Goal: Answer question/provide support: Share knowledge or assist other users

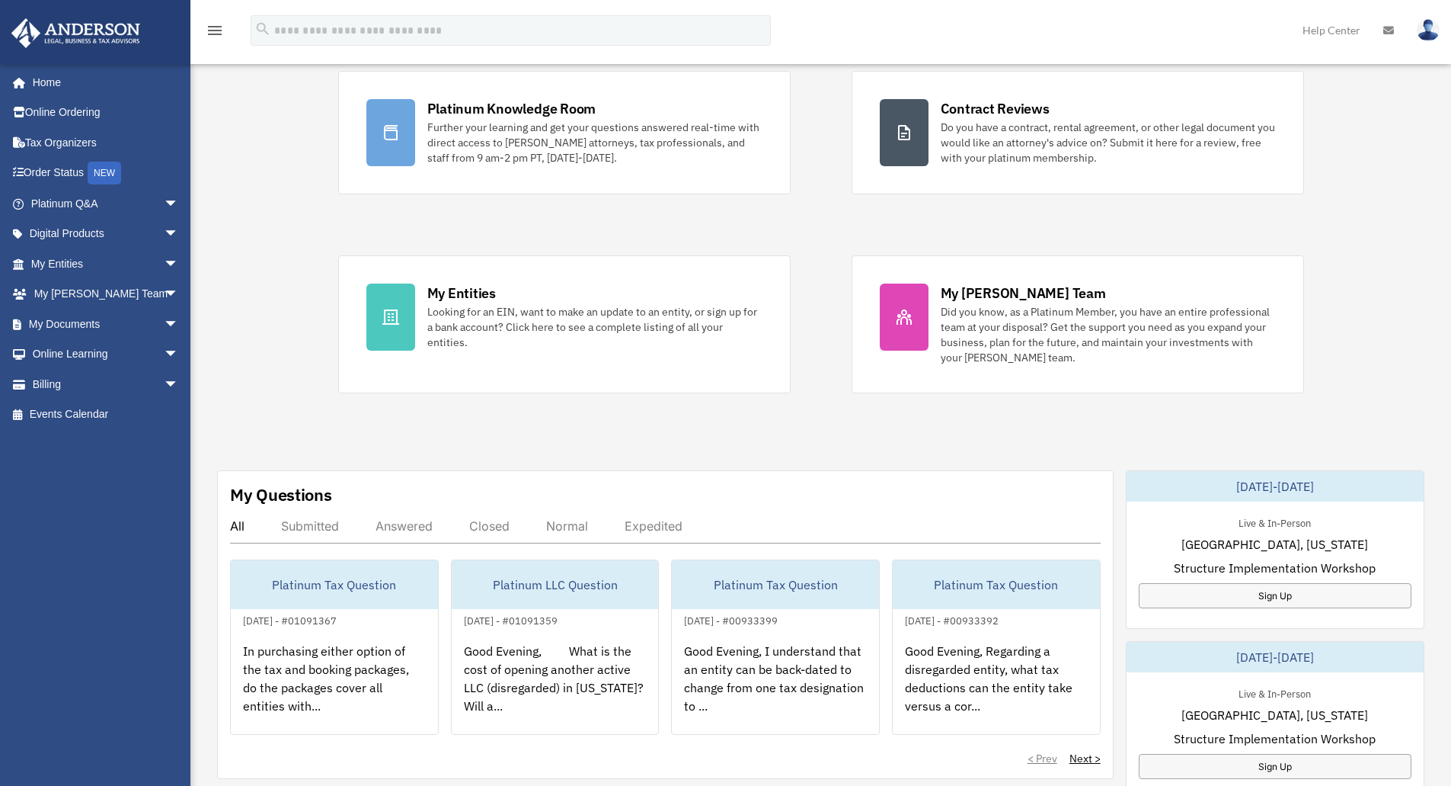
scroll to position [305, 0]
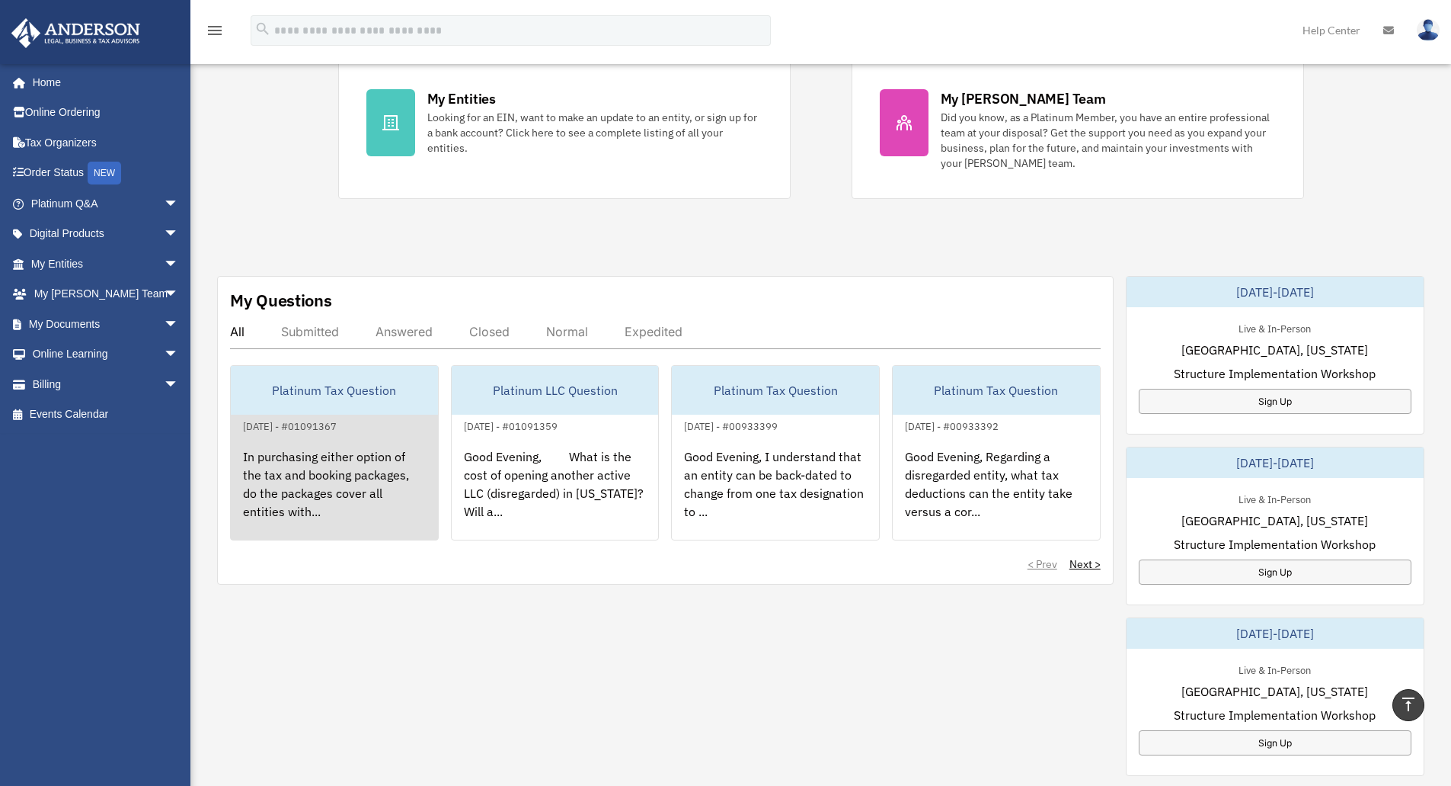
click at [347, 477] on div "In purchasing either option of the tax and booking packages, do the packages co…" at bounding box center [334, 494] width 207 height 119
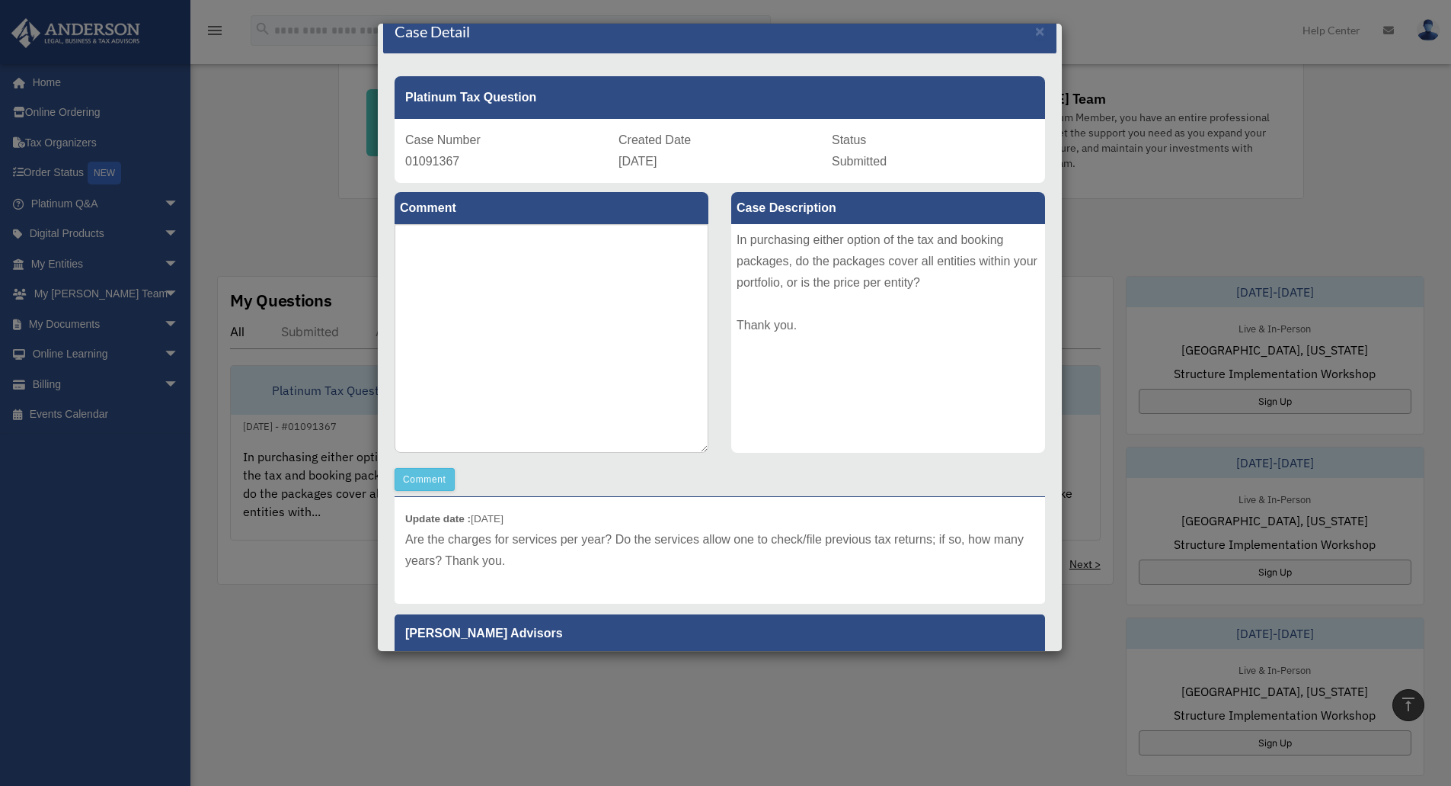
scroll to position [0, 0]
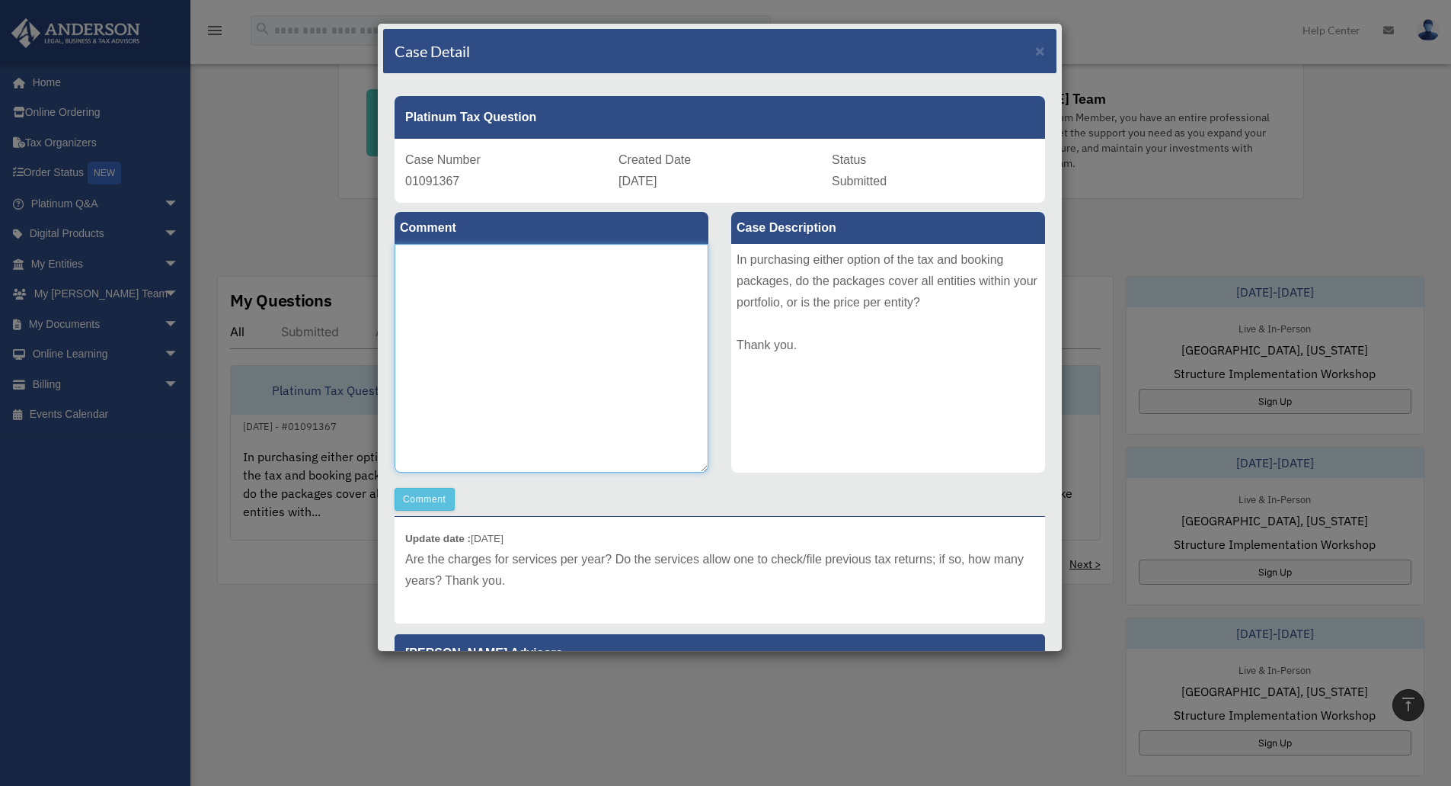
click at [576, 331] on textarea at bounding box center [552, 358] width 314 height 229
click at [623, 258] on textarea "**********" at bounding box center [552, 358] width 314 height 229
click at [604, 325] on textarea "**********" at bounding box center [552, 358] width 314 height 229
type textarea "**********"
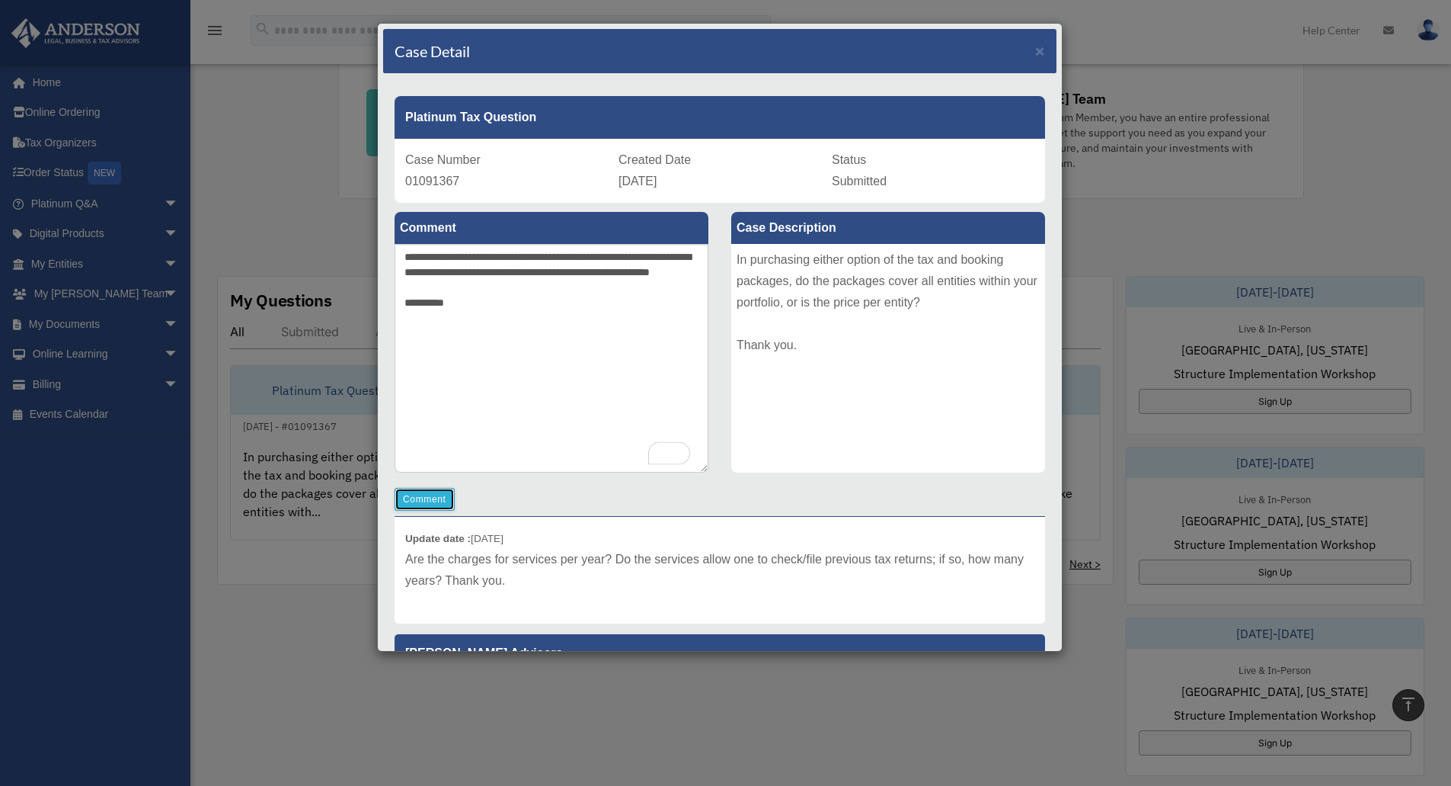
click at [426, 500] on button "Comment" at bounding box center [425, 499] width 60 height 23
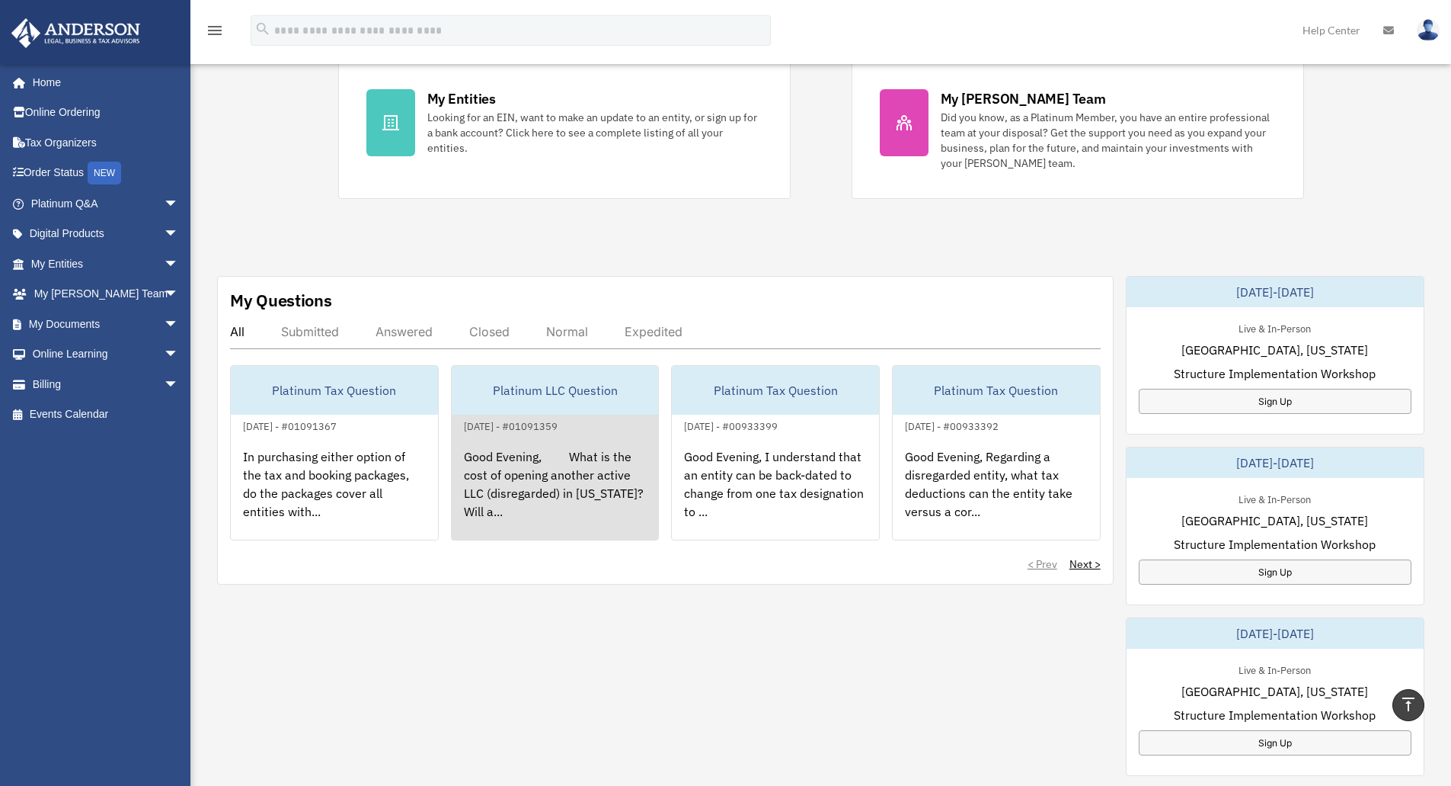
click at [581, 455] on div "Good Evening, What is the cost of opening another active LLC (disregarded) in […" at bounding box center [555, 494] width 207 height 119
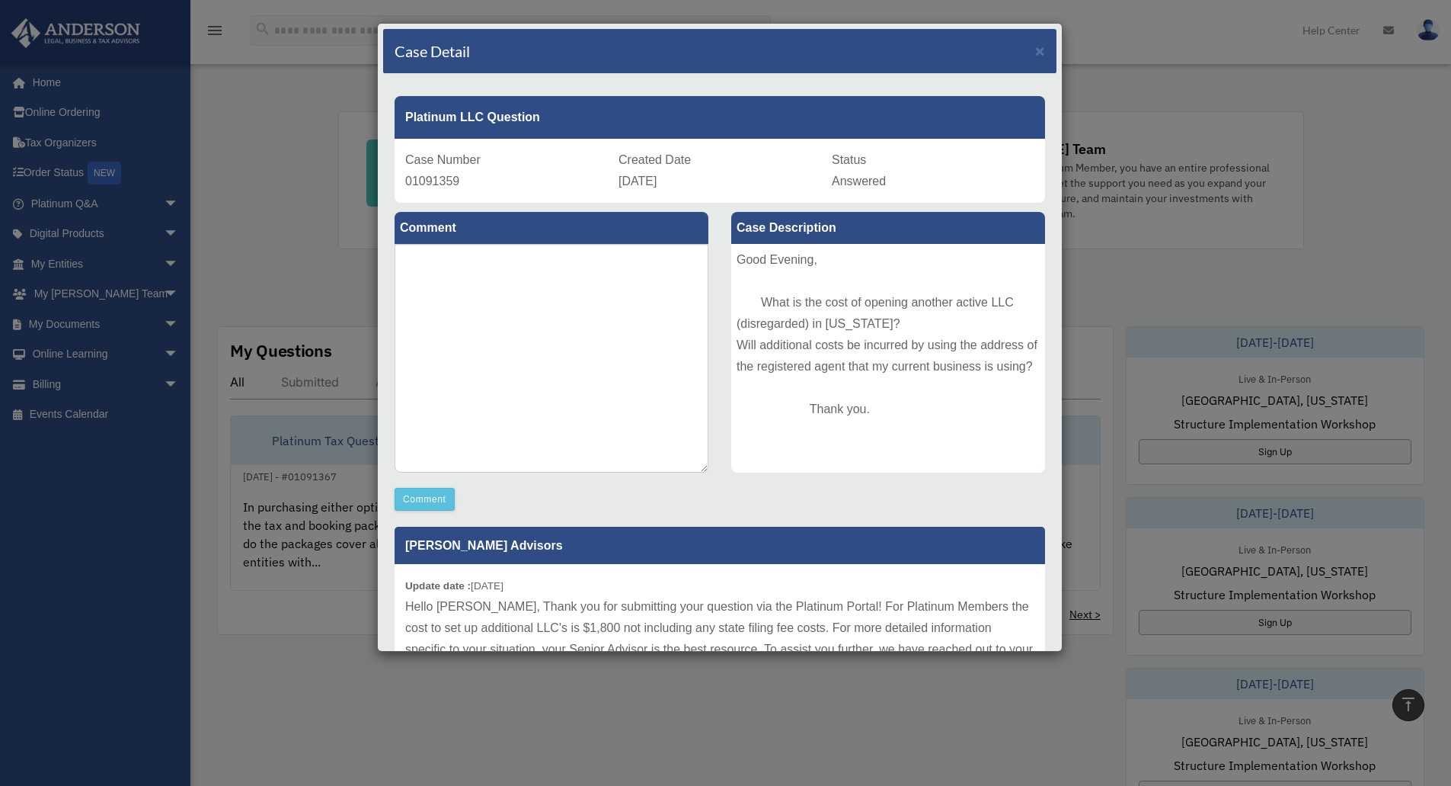
scroll to position [229, 0]
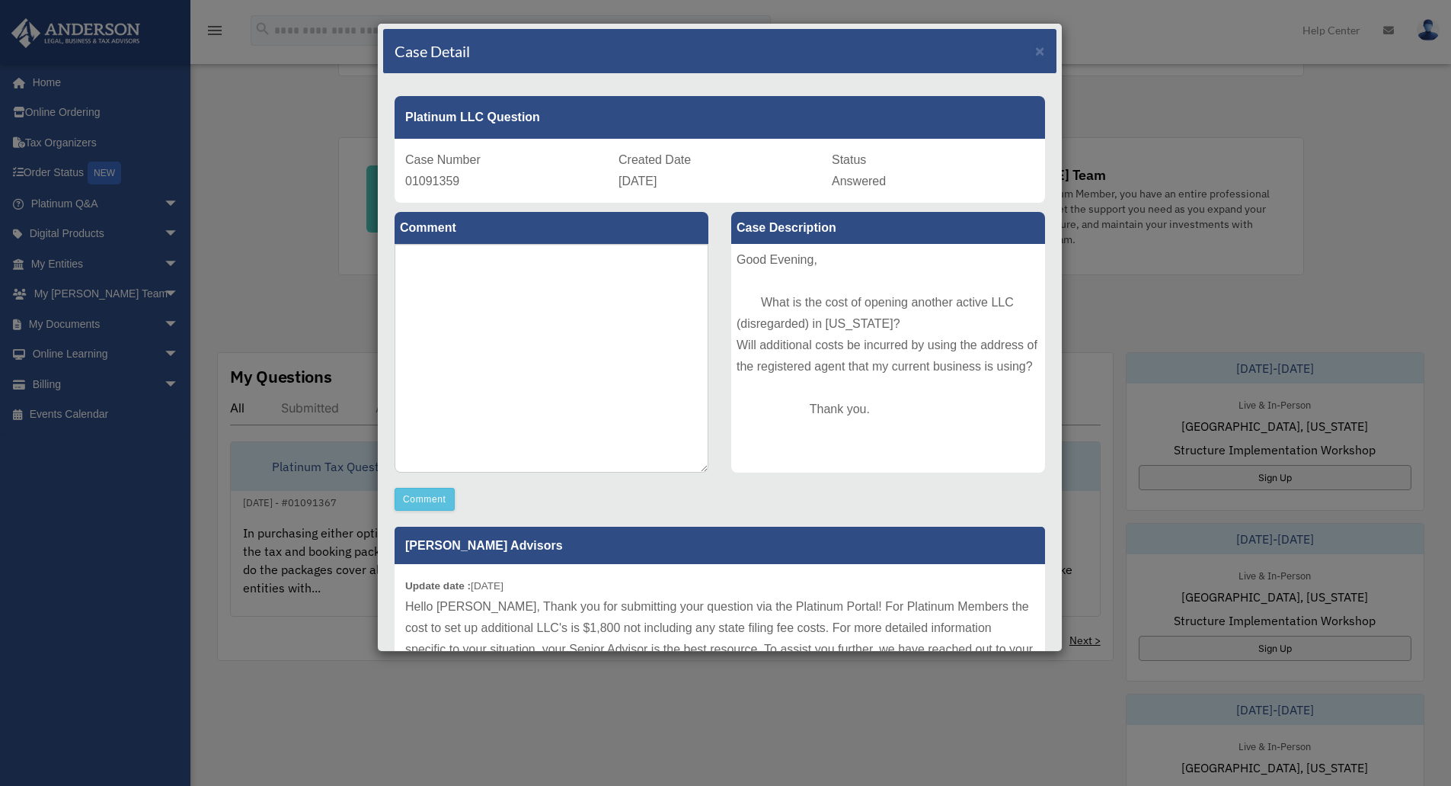
click at [1039, 51] on div "Case Detail ×" at bounding box center [720, 51] width 674 height 45
click at [1005, 46] on div "Case Detail ×" at bounding box center [720, 51] width 674 height 45
click at [1037, 43] on div "Case Detail ×" at bounding box center [720, 51] width 674 height 45
click at [1035, 47] on span "×" at bounding box center [1040, 51] width 10 height 18
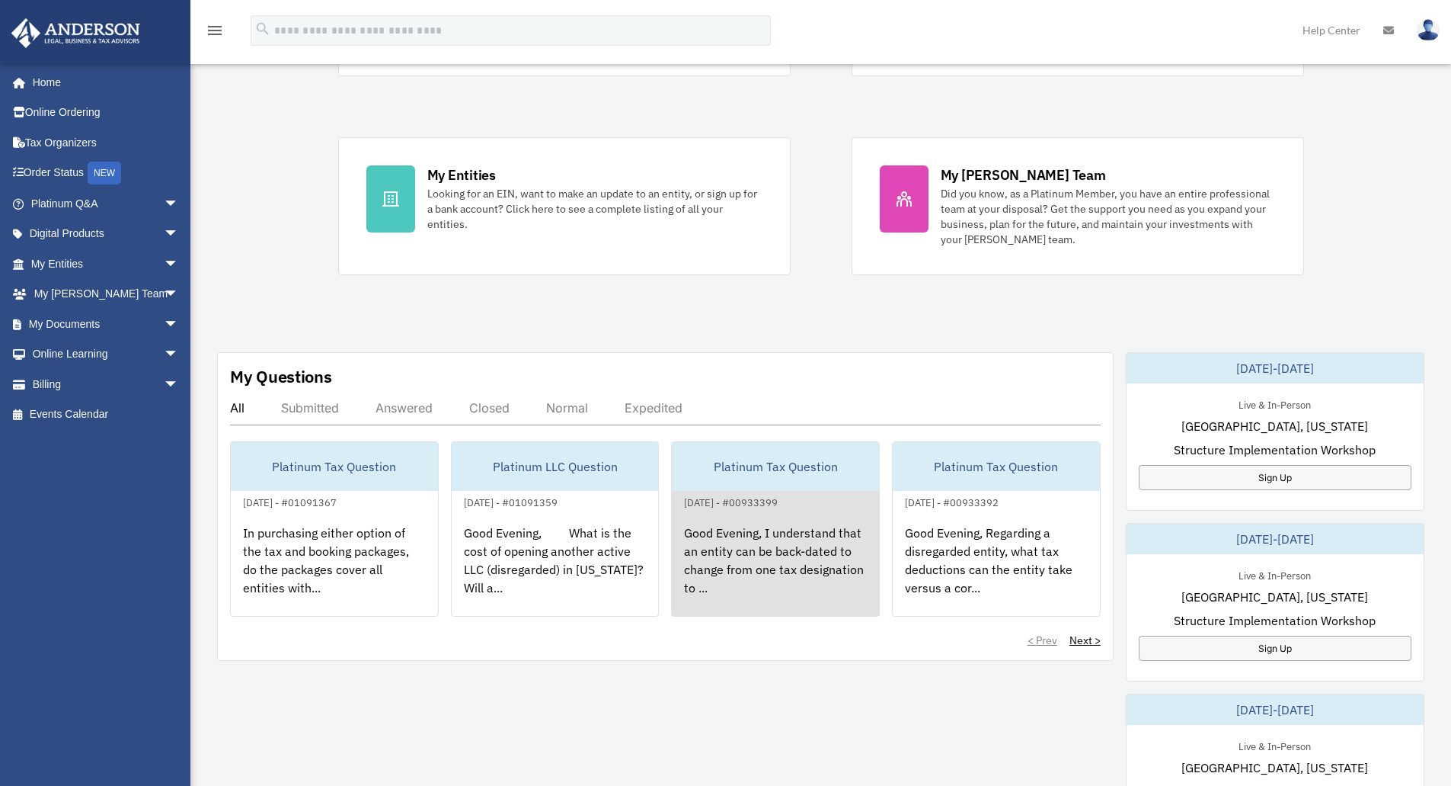
click at [799, 536] on div "Good Evening, I understand that an entity can be back-dated to change from one …" at bounding box center [775, 570] width 207 height 119
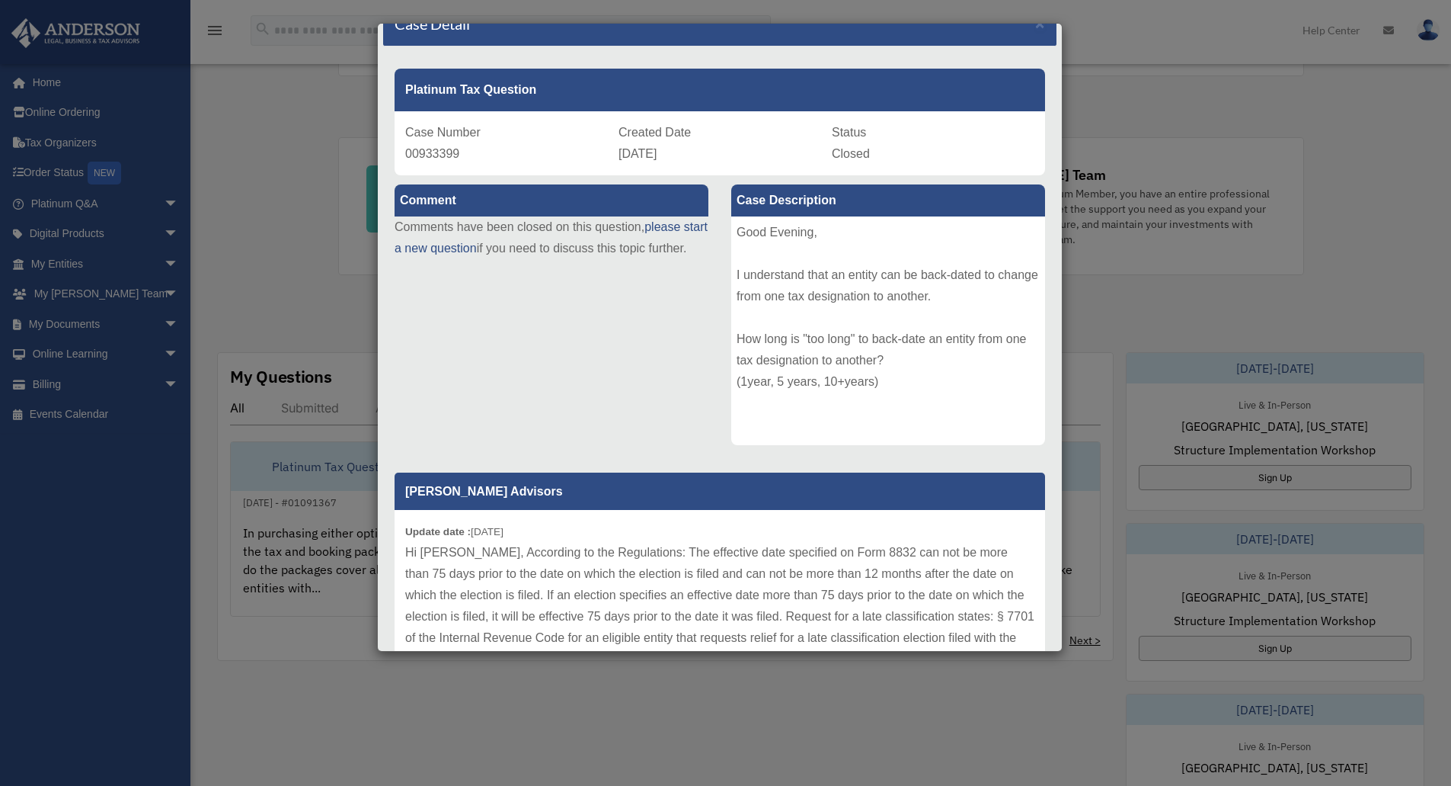
scroll to position [0, 0]
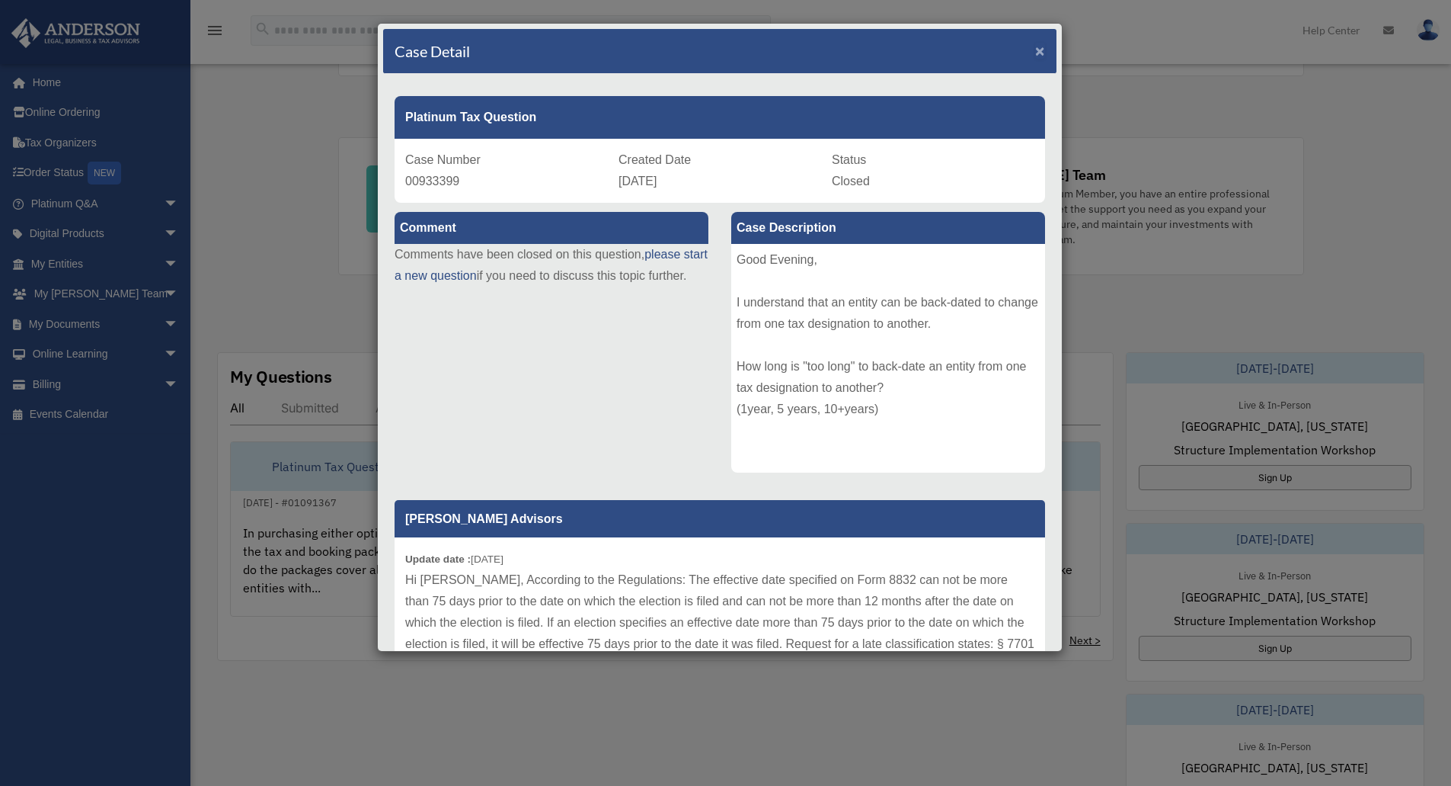
click at [1035, 53] on span "×" at bounding box center [1040, 51] width 10 height 18
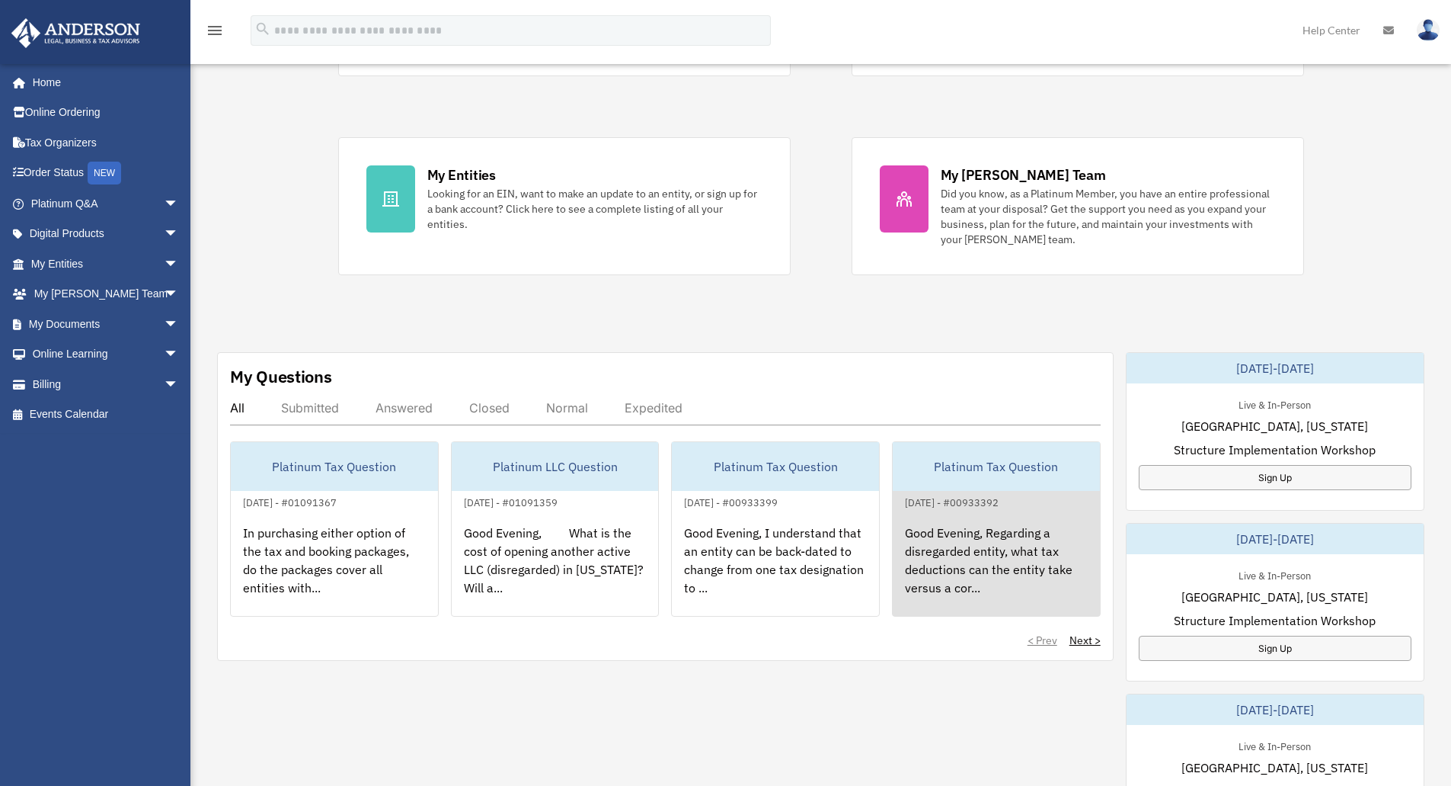
click at [1038, 535] on div "Good Evening, Regarding a disregarded entity, what tax deductions can the entit…" at bounding box center [996, 570] width 207 height 119
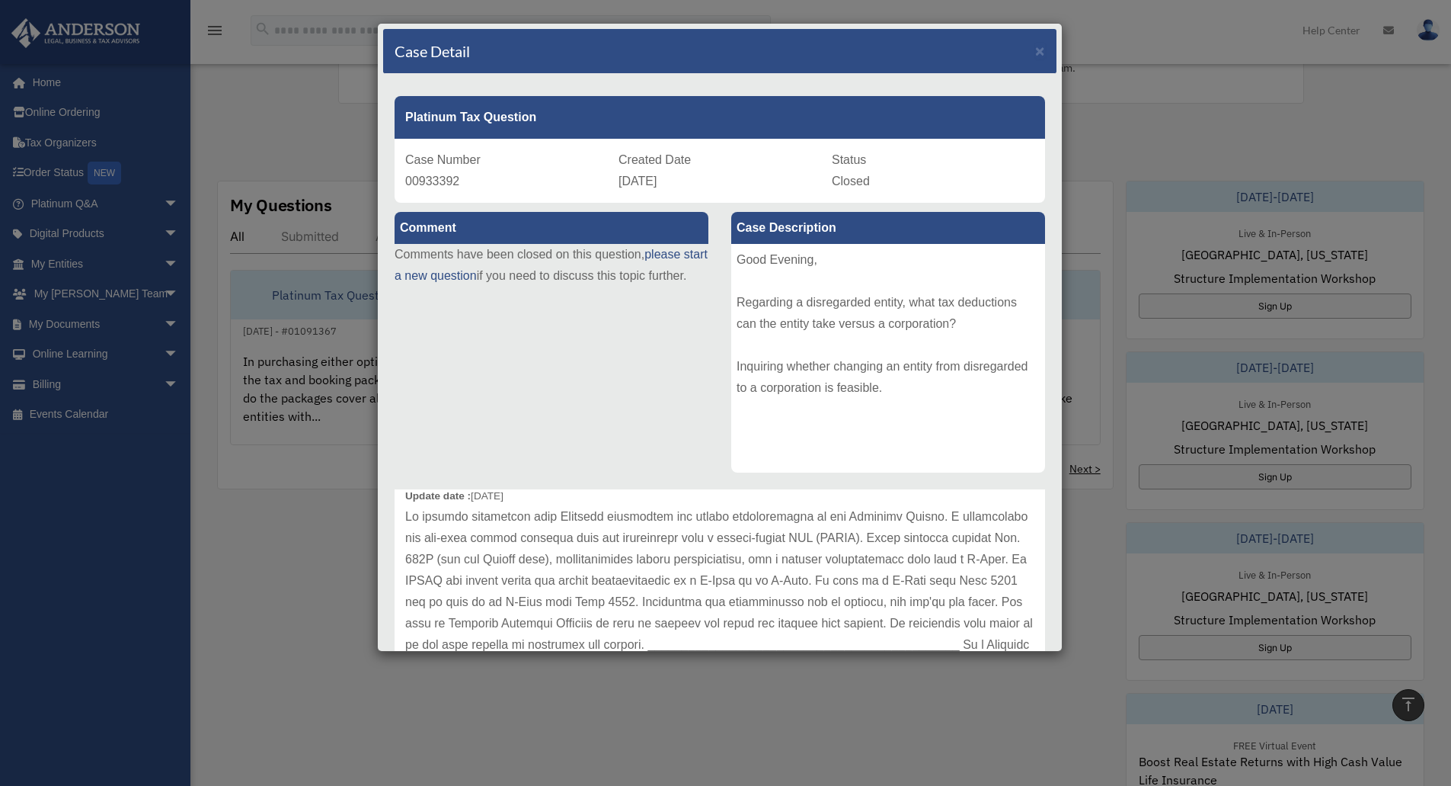
scroll to position [305, 0]
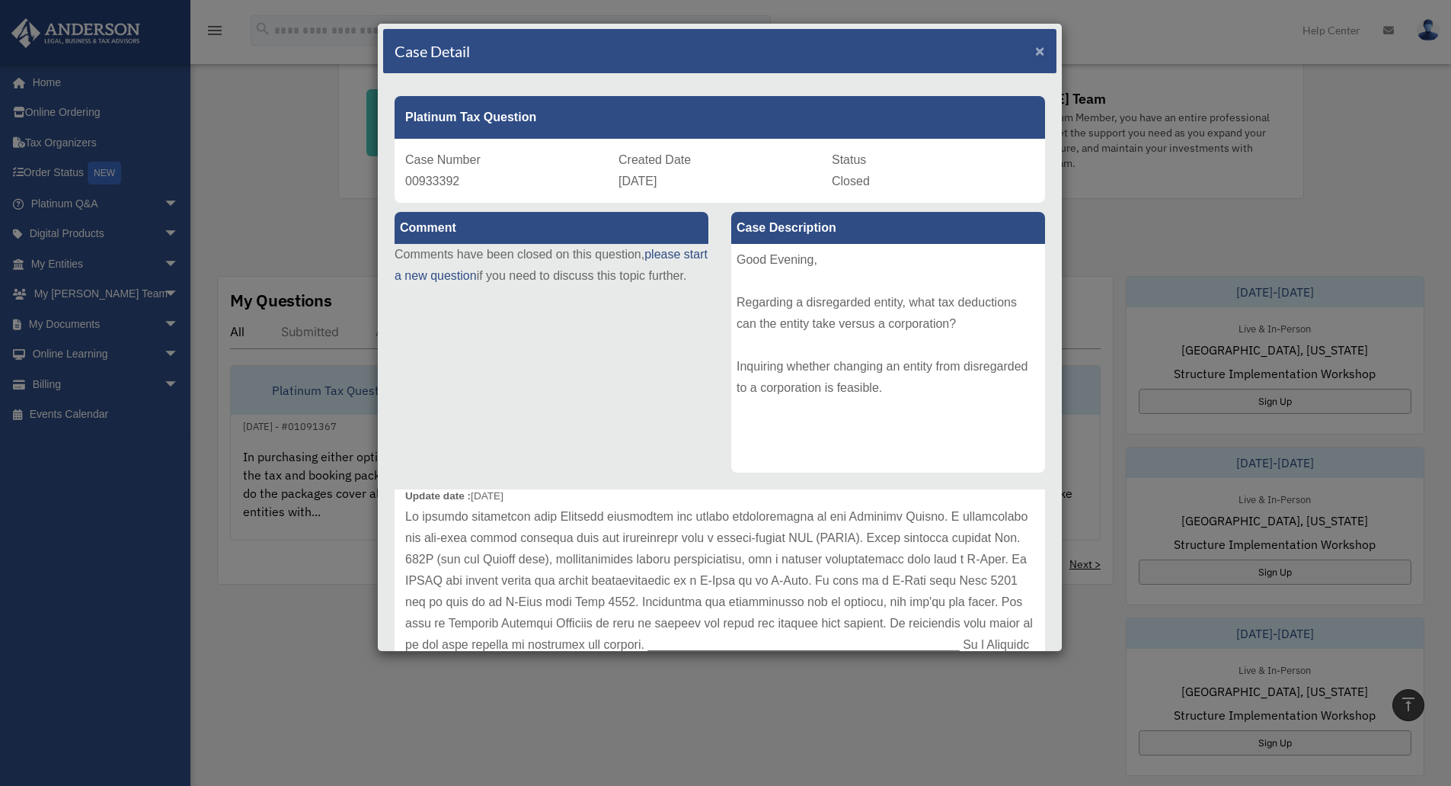
click at [1035, 50] on span "×" at bounding box center [1040, 51] width 10 height 18
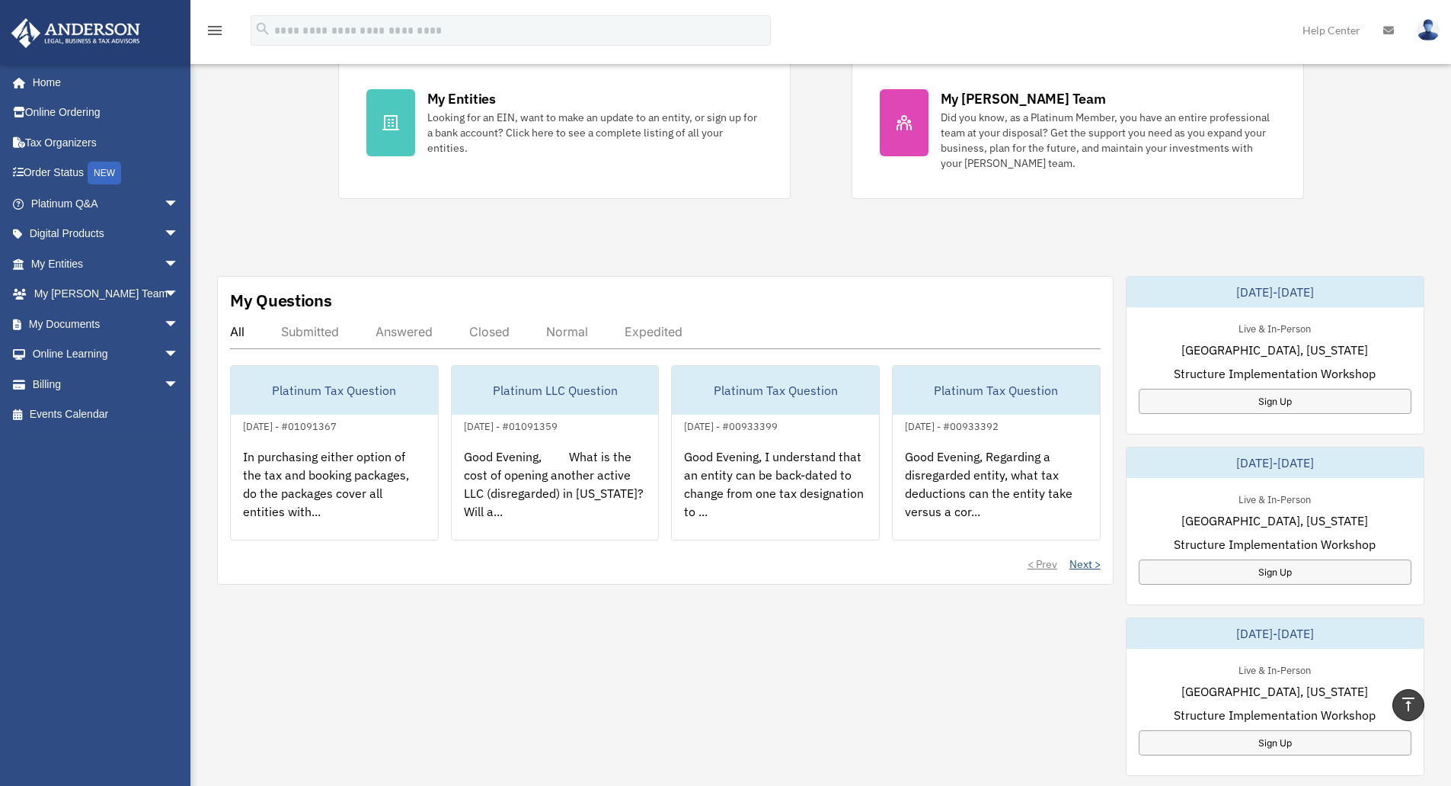
click at [1088, 565] on link "Next >" at bounding box center [1085, 563] width 31 height 15
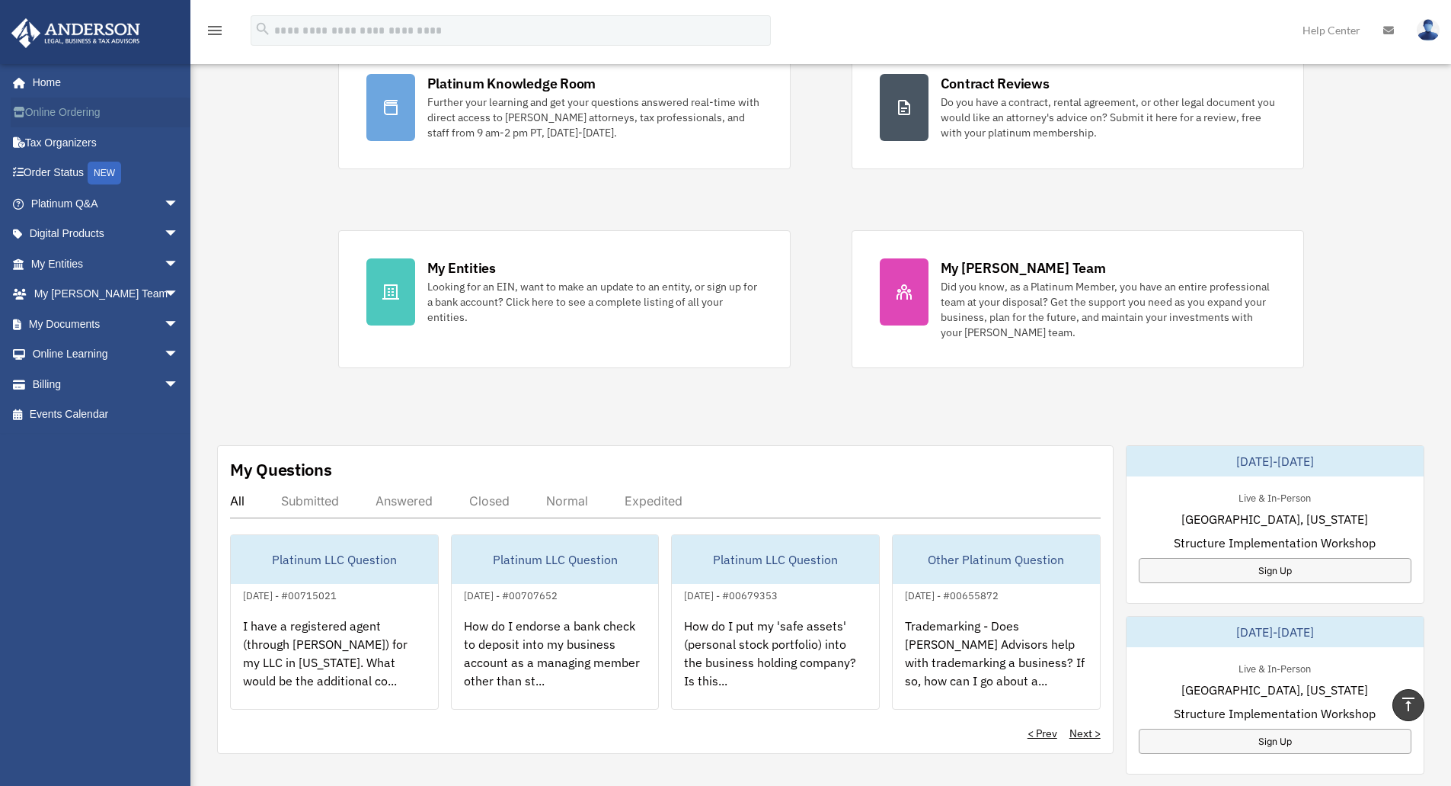
scroll to position [0, 0]
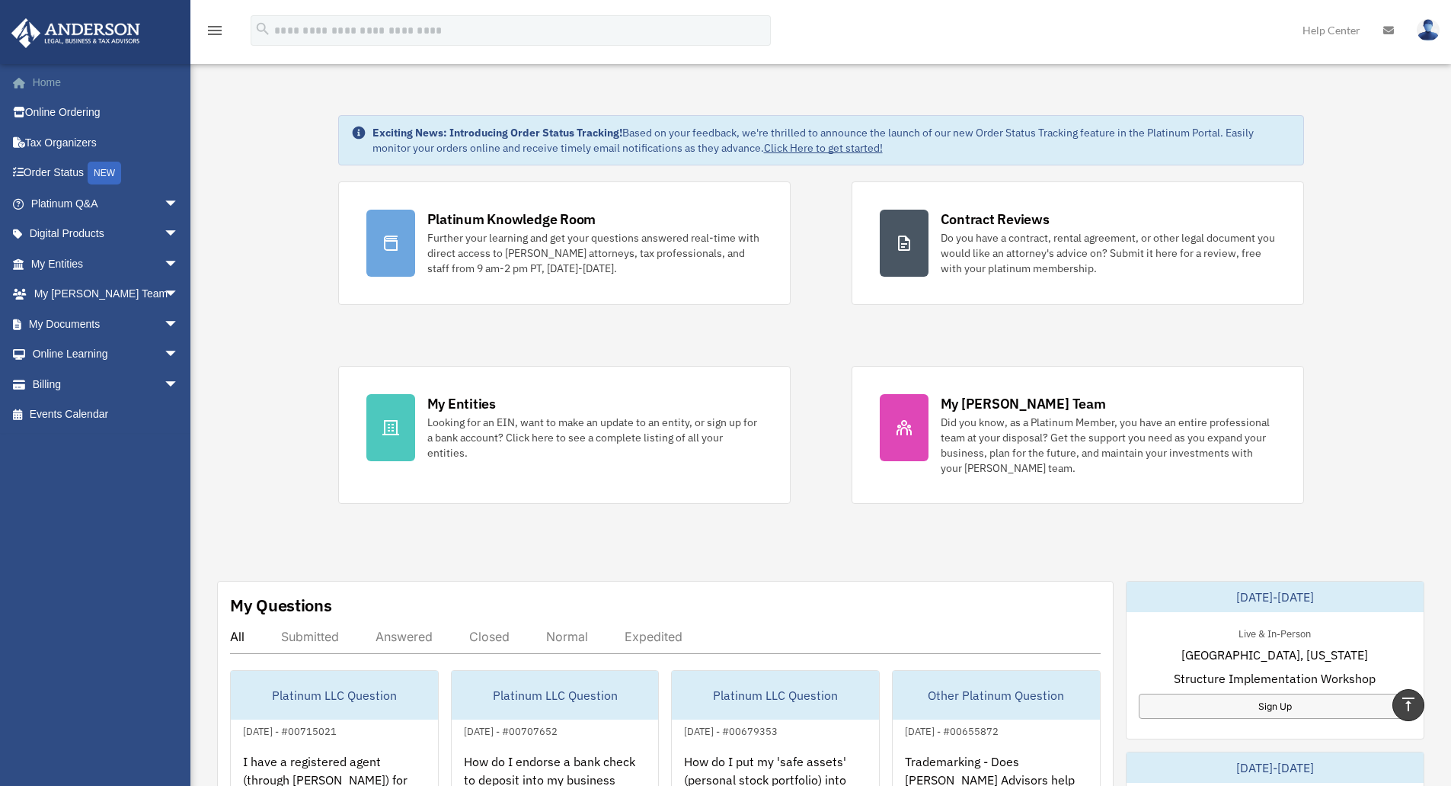
click at [59, 82] on link "Home" at bounding box center [106, 82] width 191 height 30
